Goal: Task Accomplishment & Management: Complete application form

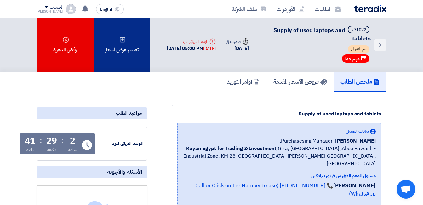
click at [134, 45] on div "تقديم عرض أسعار" at bounding box center [122, 44] width 57 height 53
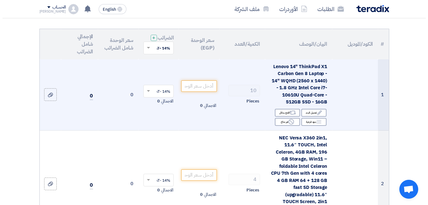
scroll to position [63, 0]
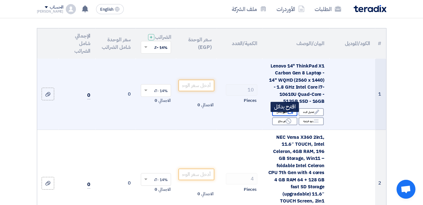
click at [290, 114] on use at bounding box center [290, 112] width 7 height 4
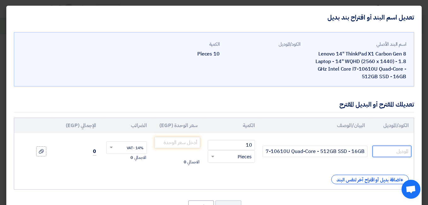
click at [381, 156] on input "text" at bounding box center [391, 151] width 39 height 11
paste input "Dell latitude 7410 or 5410 17 g 10 Ram 16 g Ssd 512 g Intel 14 in fhd"
type input "Dell latitude 7410 or 5410 17 g 10 Ram 16 g Ssd 512 g Intel 14 in fhd"
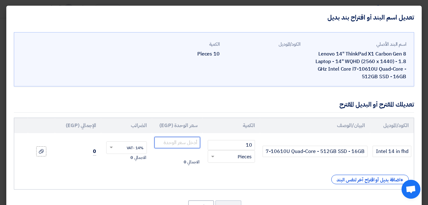
click at [197, 145] on input "number" at bounding box center [177, 142] width 46 height 11
click at [190, 140] on input "number" at bounding box center [177, 142] width 46 height 11
click at [191, 140] on input "number" at bounding box center [177, 142] width 46 height 11
click at [192, 140] on input "number" at bounding box center [177, 142] width 46 height 11
paste input "15950"
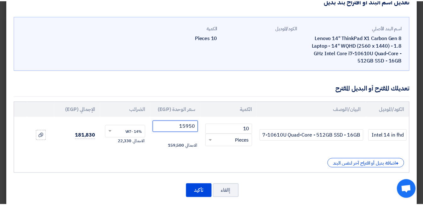
scroll to position [25, 0]
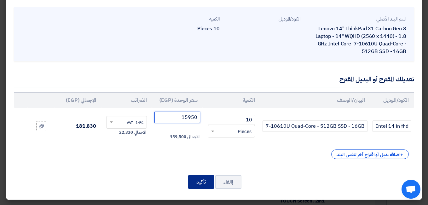
type input "15950"
click at [211, 178] on button "تأكيد" at bounding box center [201, 182] width 26 height 14
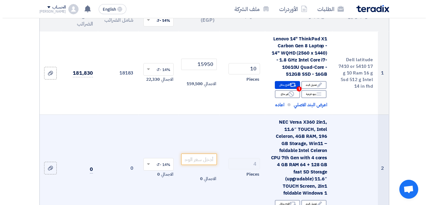
scroll to position [126, 0]
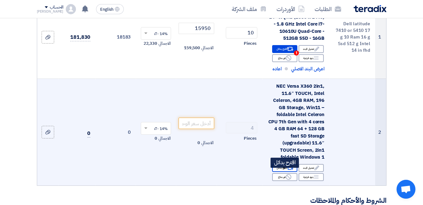
click at [284, 172] on div "Alternative اقترح بدائل" at bounding box center [284, 168] width 25 height 8
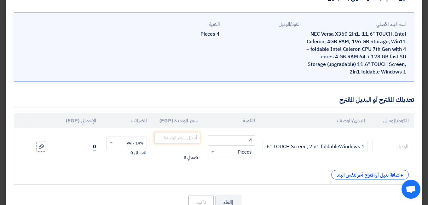
scroll to position [40, 0]
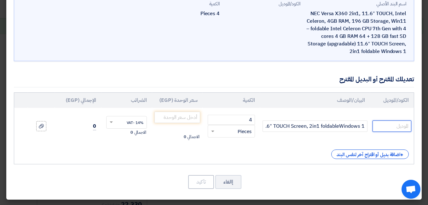
click at [378, 127] on input "text" at bounding box center [391, 125] width 39 height 11
paste input "Dell latitude 5290 2 in 1 15 g 8 Ram 8g Ssd 256 g"
type input "Dell latitude 5290 2 in 1 15 g 8 Ram 8g Ssd 256 g"
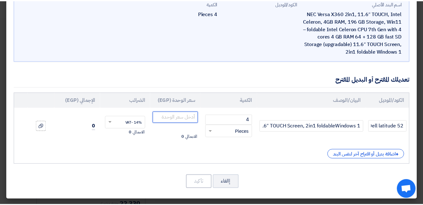
scroll to position [0, 0]
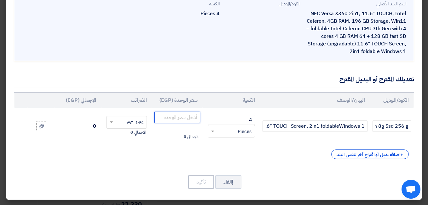
click at [197, 119] on input "number" at bounding box center [177, 116] width 46 height 11
paste input "11550"
type input "11550"
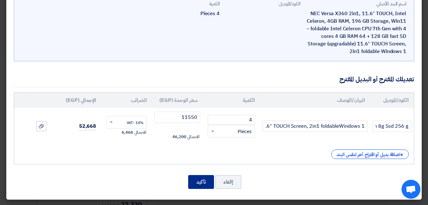
click at [204, 178] on button "تأكيد" at bounding box center [201, 182] width 26 height 14
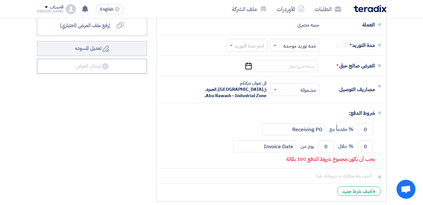
scroll to position [441, 0]
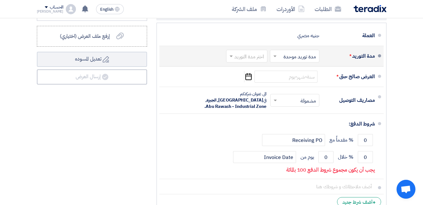
click at [246, 60] on input "text" at bounding box center [245, 56] width 38 height 9
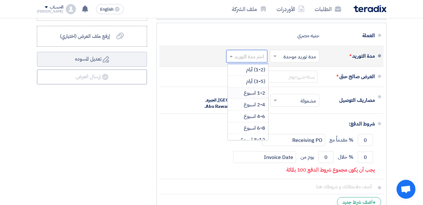
click at [248, 95] on span "1-2 اسبوع" at bounding box center [254, 93] width 21 height 8
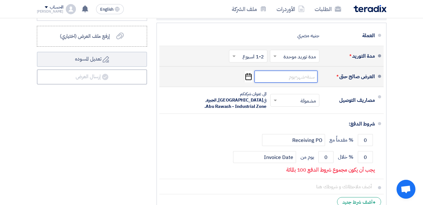
click at [284, 79] on input at bounding box center [285, 77] width 63 height 12
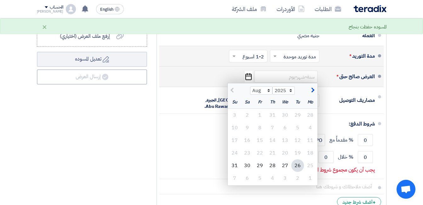
click at [300, 172] on div "26" at bounding box center [297, 165] width 13 height 13
type input "[DATE]"
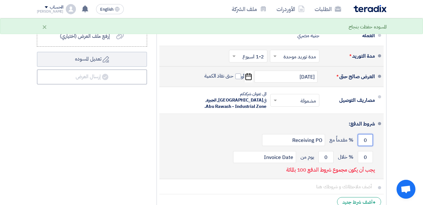
click at [363, 138] on input "0" at bounding box center [365, 140] width 15 height 12
click at [363, 152] on input "0" at bounding box center [365, 157] width 15 height 12
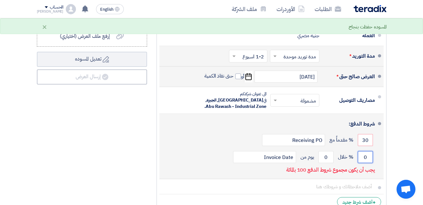
click at [363, 152] on input "0" at bounding box center [365, 157] width 15 height 12
click at [365, 142] on input "30" at bounding box center [365, 140] width 15 height 12
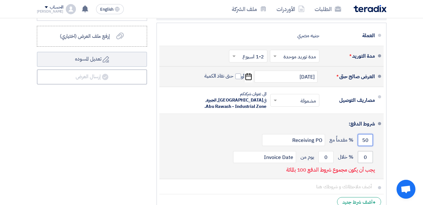
type input "50"
click at [364, 151] on input "0" at bounding box center [365, 157] width 15 height 12
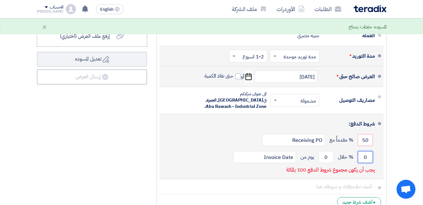
click at [364, 151] on input "0" at bounding box center [365, 157] width 15 height 12
type input "50"
click at [328, 154] on input "0" at bounding box center [325, 157] width 15 height 12
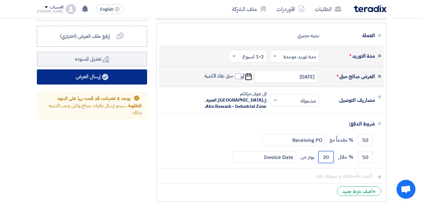
type input "30"
click at [123, 84] on button "إرسال العرض" at bounding box center [92, 76] width 110 height 15
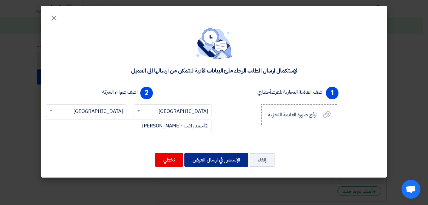
click at [211, 161] on button "الإستمرار في ارسال العرض" at bounding box center [216, 160] width 64 height 14
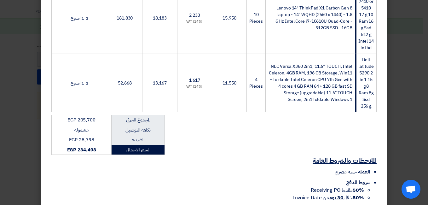
scroll to position [218, 0]
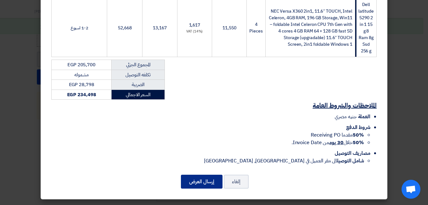
click at [211, 188] on button "إرسال العرض" at bounding box center [202, 181] width 42 height 14
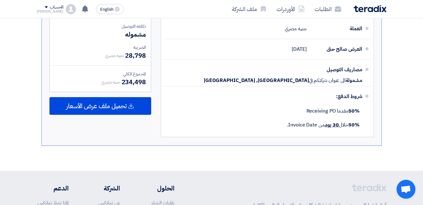
scroll to position [472, 0]
